Goal: Navigation & Orientation: Find specific page/section

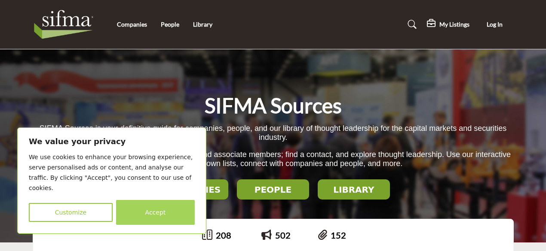
click at [153, 210] on button "Accept" at bounding box center [155, 212] width 79 height 25
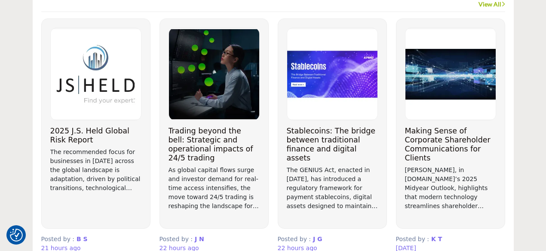
scroll to position [706, 0]
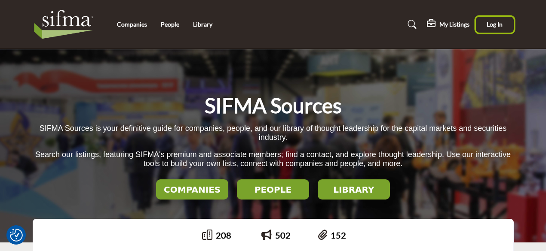
click at [489, 22] on span "Log In" at bounding box center [494, 24] width 16 height 7
click at [34, 165] on p "Search our listings, featuring SIFMA's premium and associate members; find a co…" at bounding box center [273, 159] width 481 height 18
click at [490, 29] on button "Log In" at bounding box center [495, 25] width 38 height 16
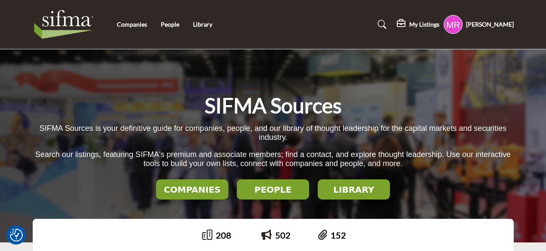
click at [477, 25] on h5 "[PERSON_NAME]" at bounding box center [490, 24] width 48 height 9
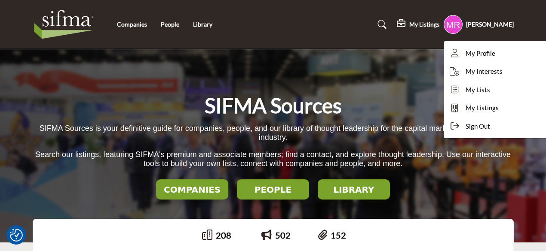
click at [477, 25] on h5 "[PERSON_NAME]" at bounding box center [490, 24] width 48 height 9
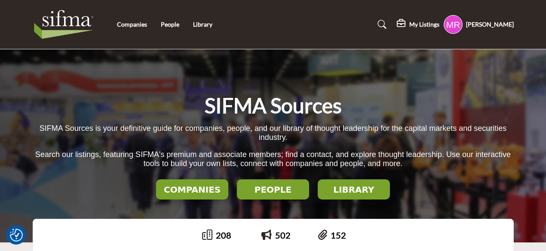
click at [189, 189] on h2 "COMPANIES" at bounding box center [192, 190] width 67 height 10
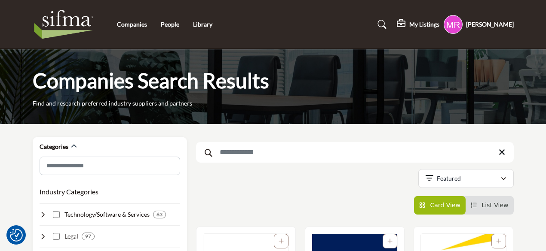
click at [69, 24] on img at bounding box center [66, 24] width 67 height 34
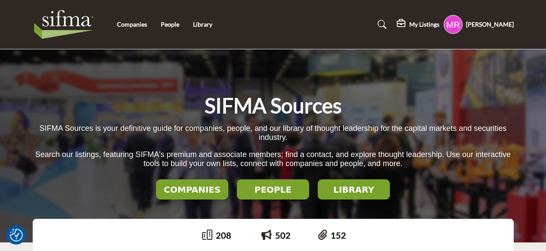
click at [417, 24] on h5 "My Listings" at bounding box center [424, 25] width 30 height 8
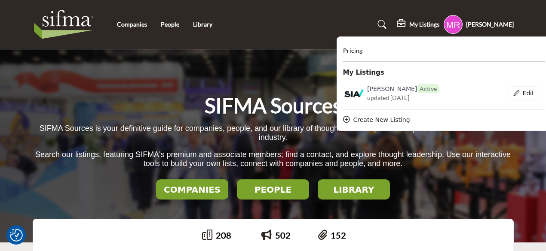
click at [264, 84] on div "SIFMA Sources SIFMA Sources is your definitive guide for companies, people, and…" at bounding box center [273, 145] width 546 height 193
